Goal: Information Seeking & Learning: Check status

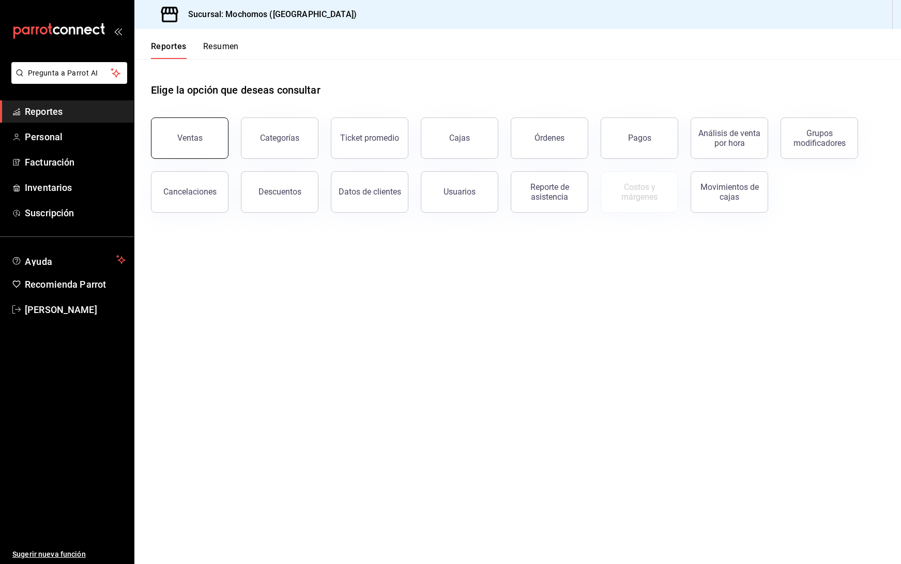
click at [174, 134] on button "Ventas" at bounding box center [190, 137] width 78 height 41
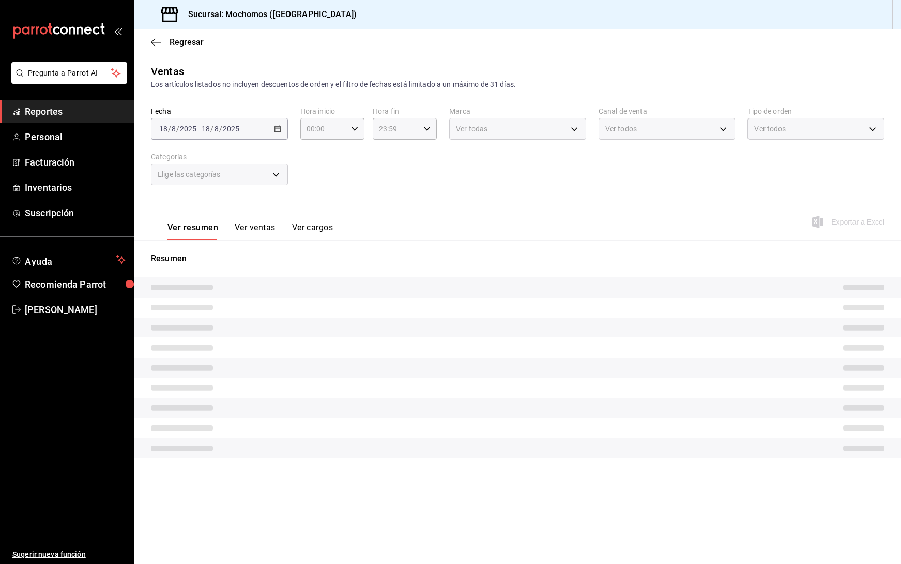
type input "05:00"
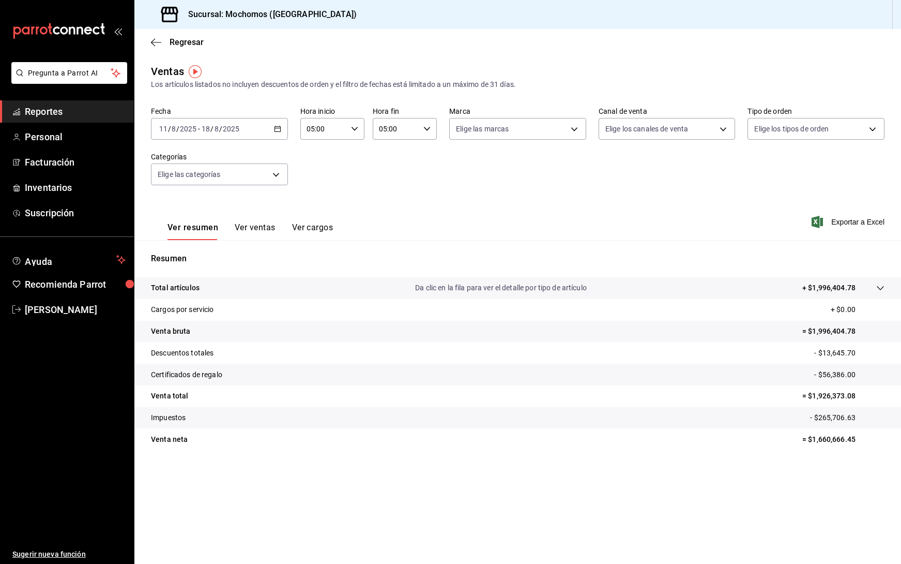
click at [274, 132] on div "[DATE] [DATE] - [DATE] [DATE]" at bounding box center [219, 129] width 137 height 22
click at [213, 248] on span "Rango de fechas" at bounding box center [200, 253] width 80 height 11
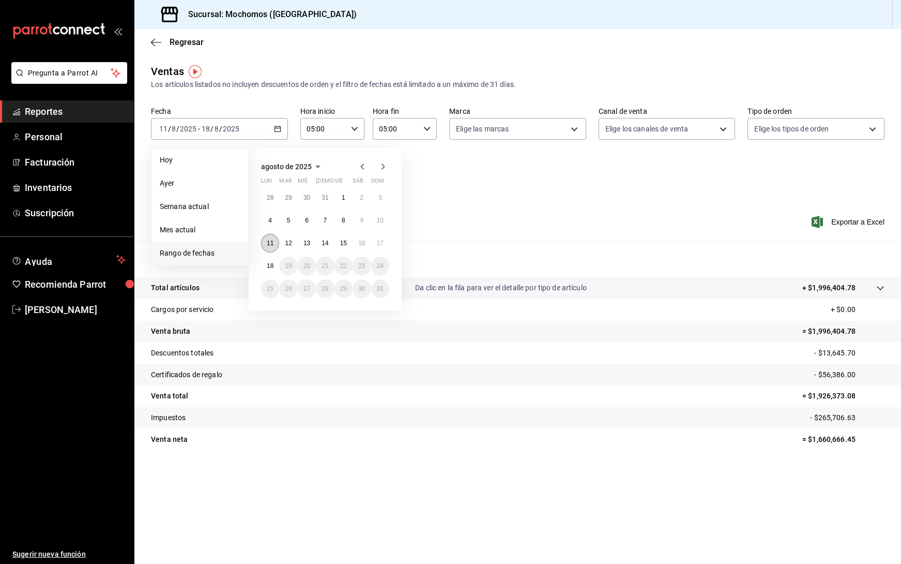
click at [264, 244] on button "11" at bounding box center [270, 243] width 18 height 19
click at [271, 264] on abbr "18" at bounding box center [270, 265] width 7 height 7
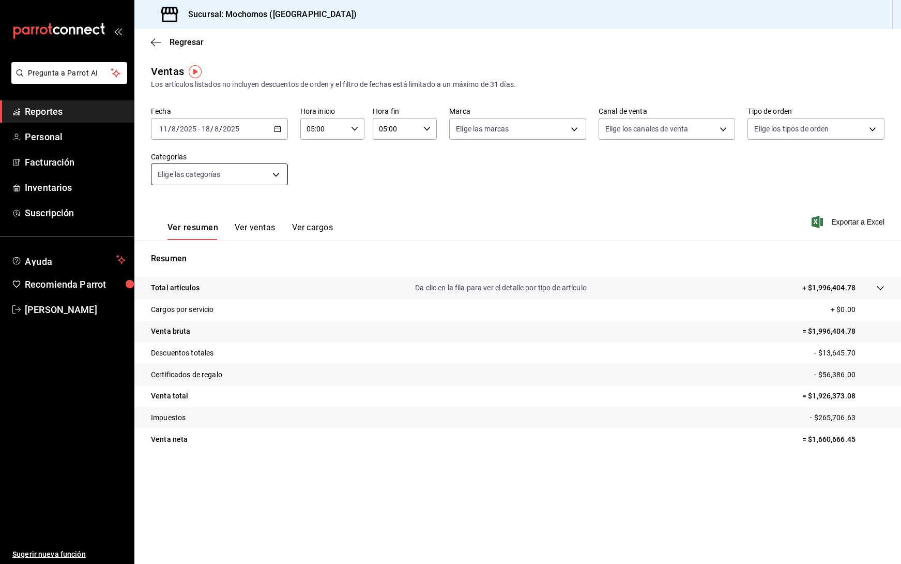
click at [256, 174] on body "Pregunta a Parrot AI Reportes Personal Facturación Inventarios Suscripción Ayud…" at bounding box center [450, 282] width 901 height 564
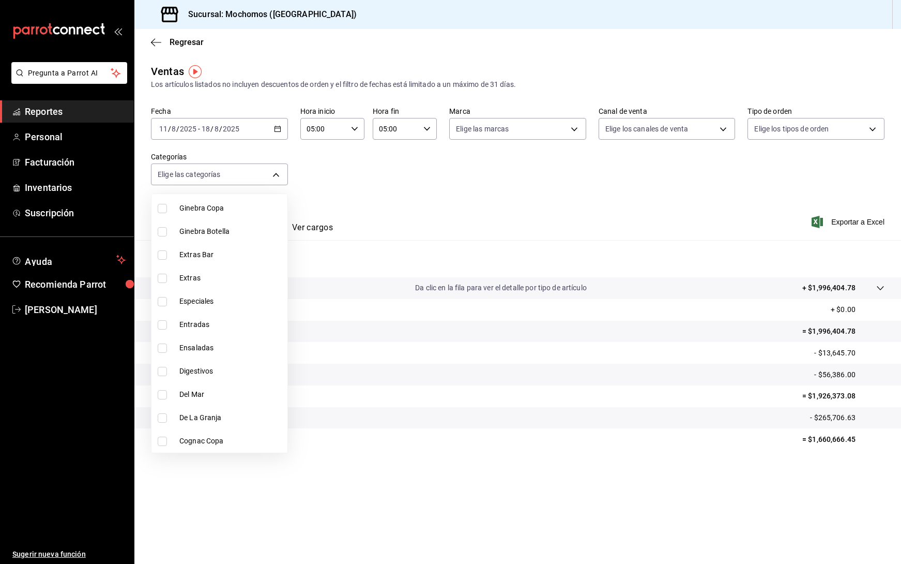
scroll to position [983, 0]
click at [215, 312] on li "Entradas" at bounding box center [220, 306] width 136 height 23
type input "1afcd724-fb45-4965-9f64-f19ff4f77569"
checkbox input "true"
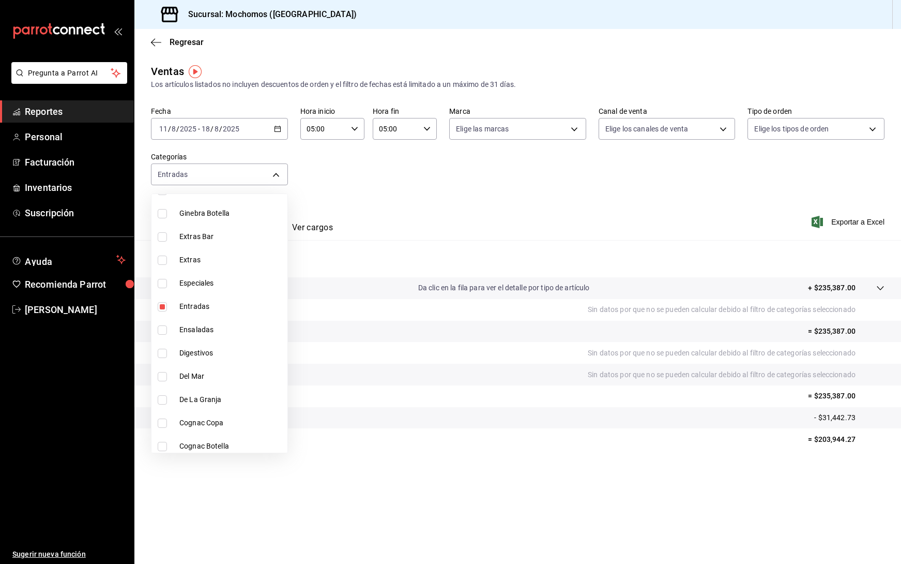
click at [315, 509] on div at bounding box center [450, 282] width 901 height 564
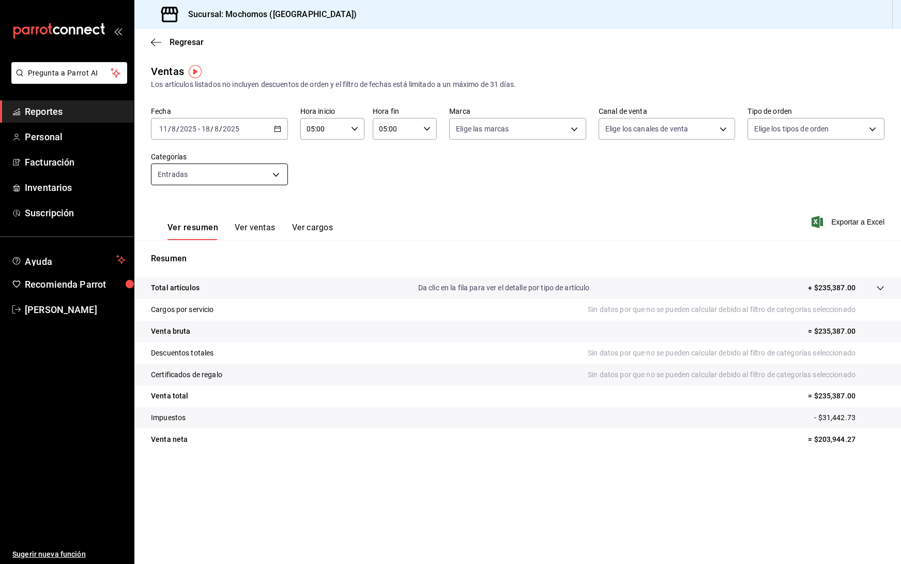
click at [234, 166] on body "Pregunta a Parrot AI Reportes Personal Facturación Inventarios Suscripción Ayud…" at bounding box center [450, 282] width 901 height 564
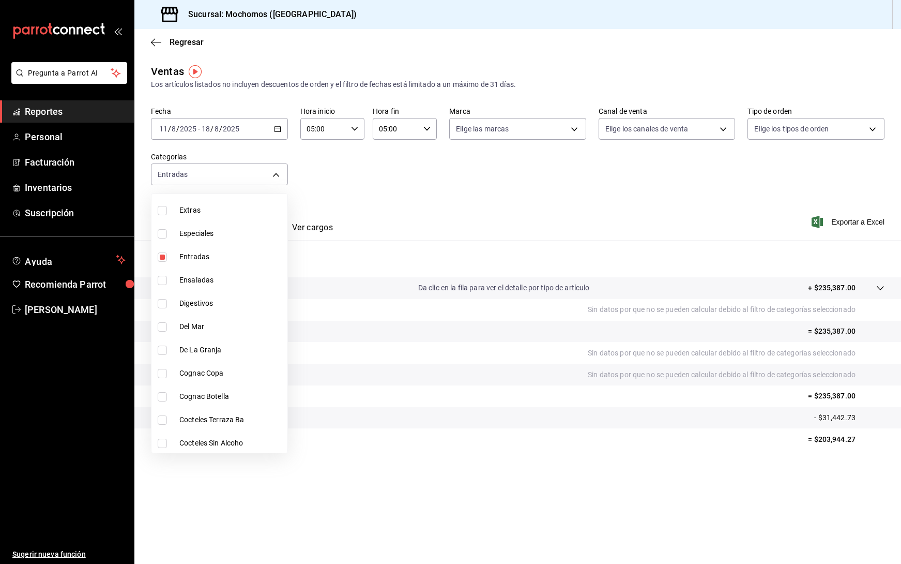
scroll to position [1034, 0]
click at [201, 256] on span "Entradas" at bounding box center [231, 254] width 104 height 11
checkbox input "false"
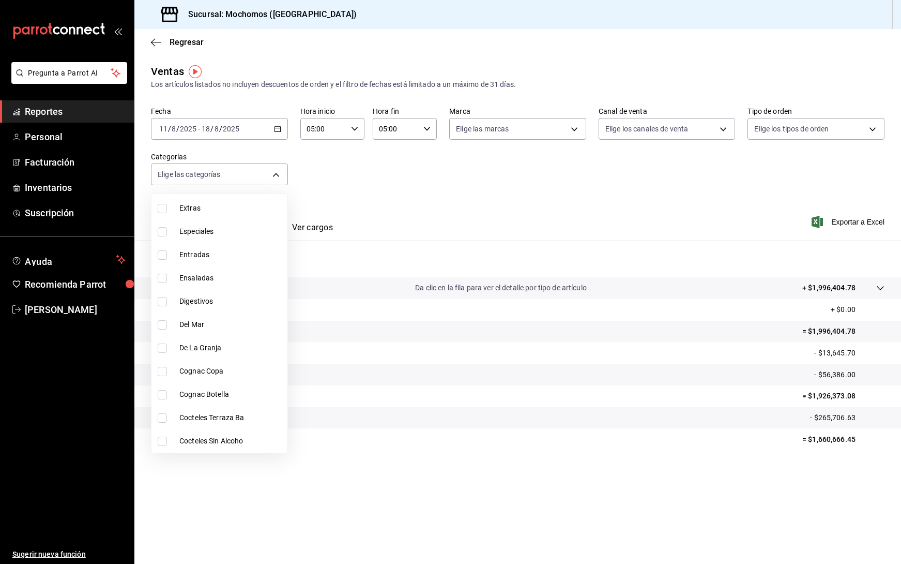
click at [215, 282] on span "Ensaladas" at bounding box center [231, 278] width 104 height 11
type input "a62ff732-6bc9-4d32-8f8f-e6defee0544f"
checkbox input "true"
click at [201, 277] on span "Ensaladas" at bounding box center [231, 278] width 104 height 11
checkbox input "false"
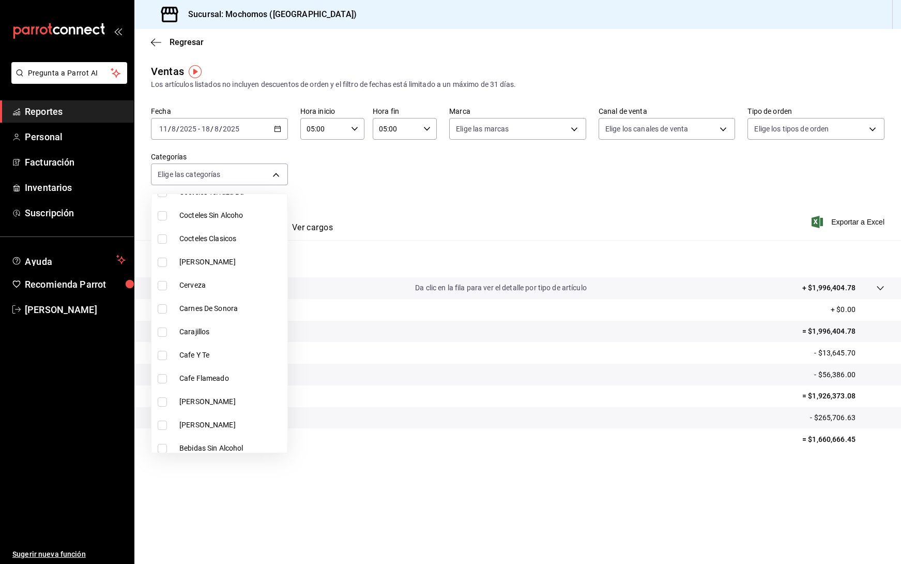
scroll to position [1267, 0]
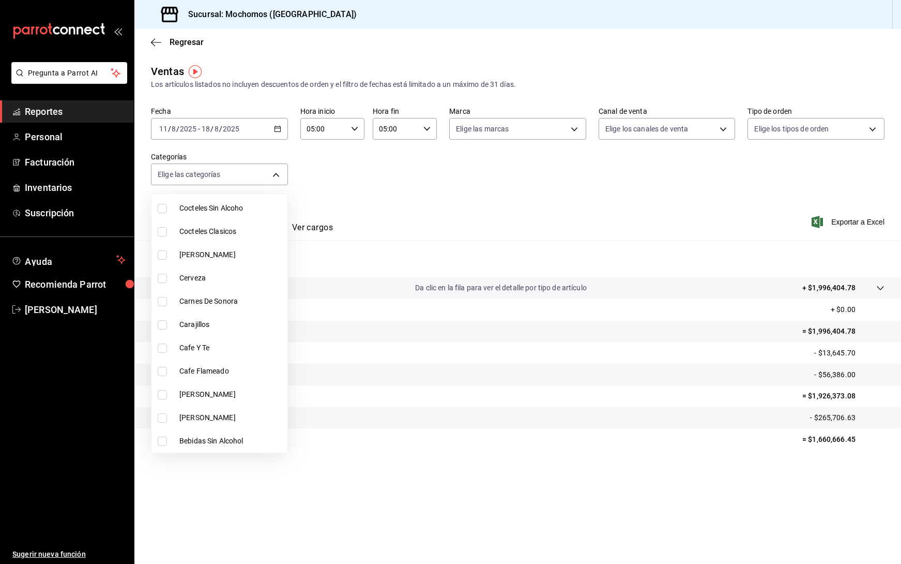
click at [227, 300] on span "Carnes De Sonora" at bounding box center [231, 301] width 104 height 11
type input "eaeddb23-1b6c-4ce5-a4c1-7601f66f0b0d"
checkbox input "true"
click at [197, 306] on span "Carnes De Sonora" at bounding box center [231, 301] width 104 height 11
checkbox input "false"
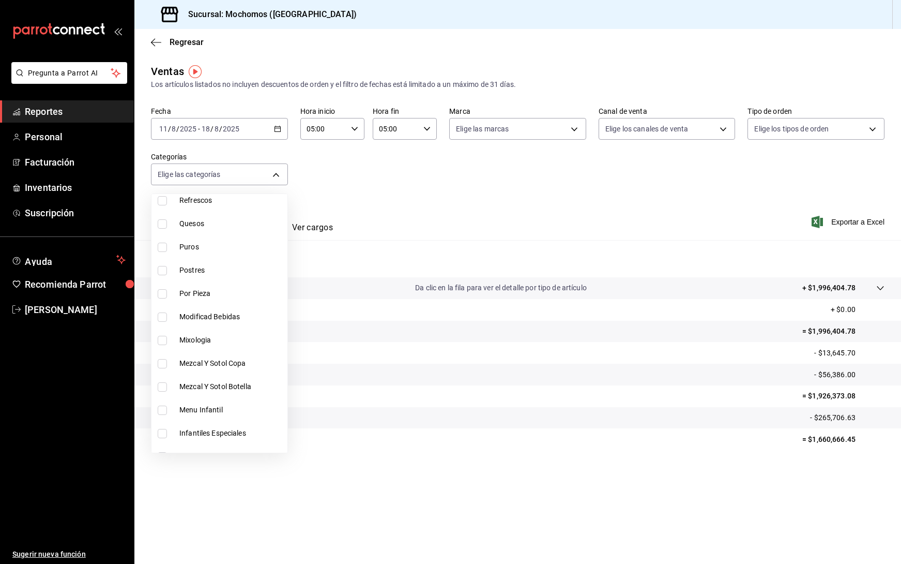
scroll to position [698, 0]
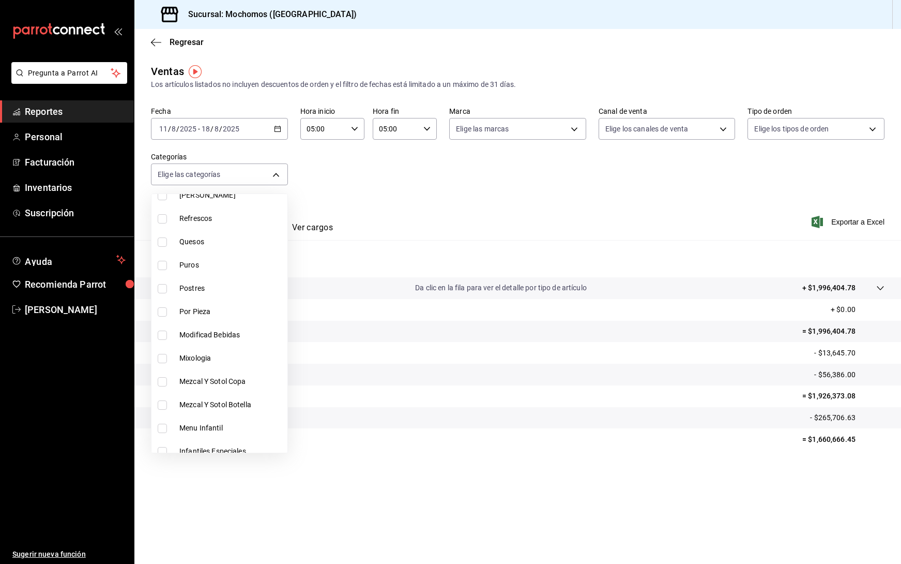
click at [207, 279] on li "Postres" at bounding box center [220, 288] width 136 height 23
type input "3862b08b-7bd6-4d17-94d6-7dbb1c471e48"
checkbox input "true"
click at [298, 505] on div at bounding box center [450, 282] width 901 height 564
